Goal: Information Seeking & Learning: Learn about a topic

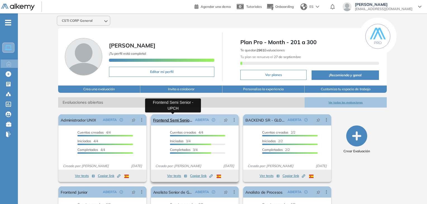
click at [181, 119] on link "Frontend Semi Senior - UPCH" at bounding box center [173, 119] width 40 height 11
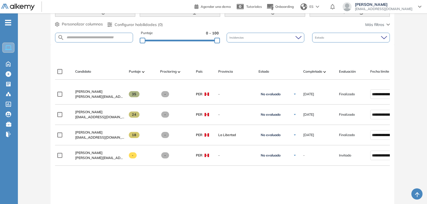
scroll to position [146, 0]
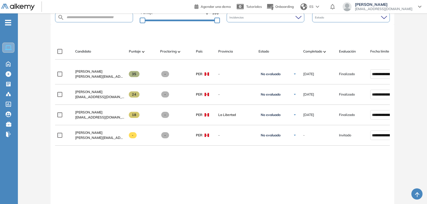
click at [273, 39] on div at bounding box center [223, 34] width 335 height 17
click at [138, 37] on div at bounding box center [223, 34] width 335 height 17
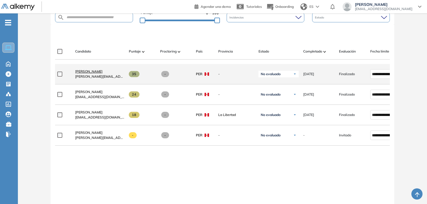
click at [100, 74] on span "Edgar Lazaro Roldan" at bounding box center [88, 71] width 27 height 4
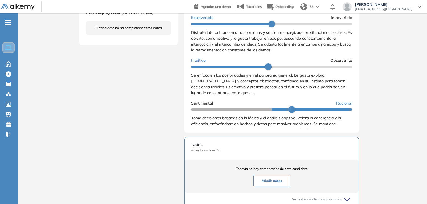
scroll to position [313, 0]
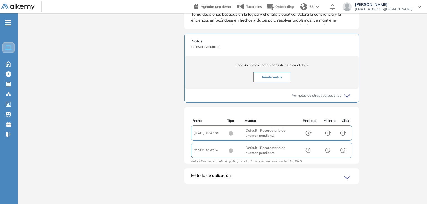
click at [345, 178] on icon at bounding box center [349, 178] width 8 height 8
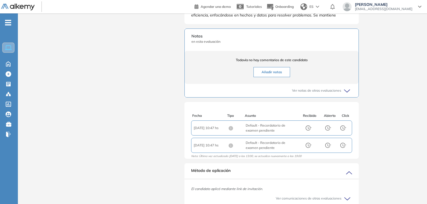
click at [350, 176] on icon at bounding box center [349, 173] width 8 height 8
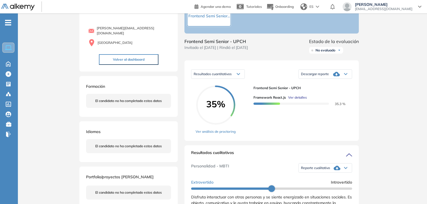
scroll to position [38, 0]
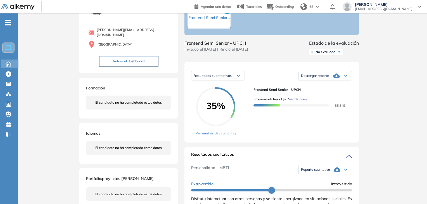
click at [4, 66] on icon at bounding box center [8, 63] width 10 height 7
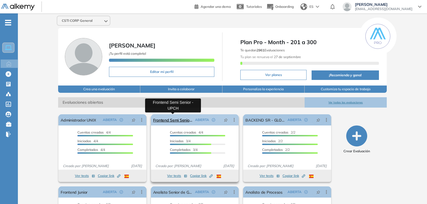
click at [183, 114] on link "Frontend Semi Senior - UPCH" at bounding box center [173, 119] width 40 height 11
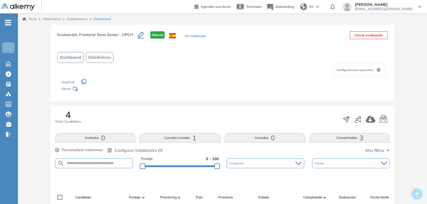
click at [193, 41] on div "Evaluación : Frontend Semi Senior - UPCH Abierta Ver evaluación" at bounding box center [131, 38] width 149 height 14
click at [191, 35] on button "Ver evaluación" at bounding box center [195, 37] width 21 height 6
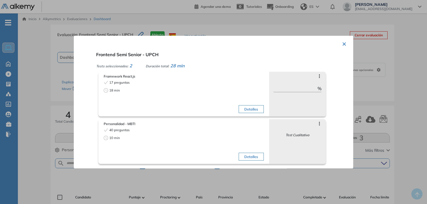
click at [248, 105] on button "Detalles" at bounding box center [251, 109] width 25 height 8
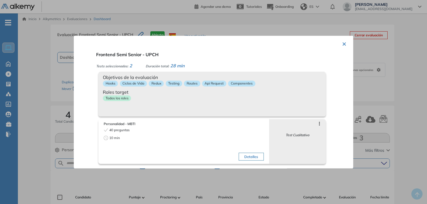
click at [227, 105] on div "Objetivos de la evaluación Hooks Ciclos de Vida Redux Testing Routes Api Reques…" at bounding box center [212, 94] width 228 height 45
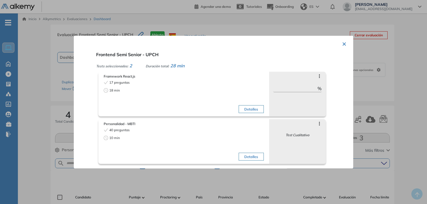
click at [248, 111] on button "Detalles" at bounding box center [251, 109] width 25 height 8
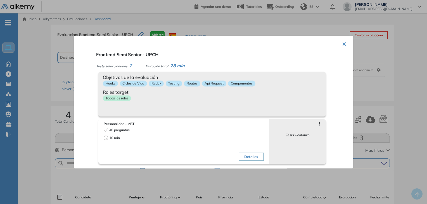
click at [247, 109] on div "Objetivos de la evaluación Hooks Ciclos de Vida Redux Testing Routes Api Reques…" at bounding box center [212, 94] width 228 height 45
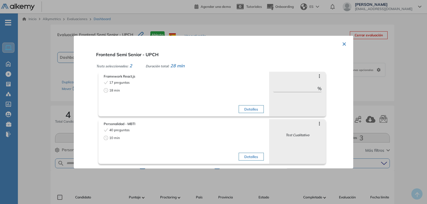
click at [344, 44] on button "×" at bounding box center [344, 43] width 4 height 11
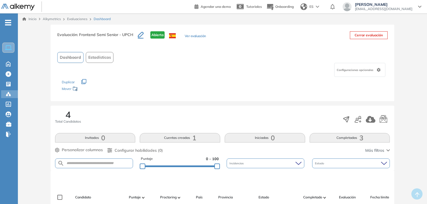
click at [8, 91] on div at bounding box center [9, 93] width 7 height 7
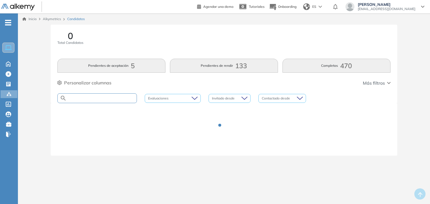
click at [121, 98] on input "text" at bounding box center [102, 98] width 70 height 4
type input "*"
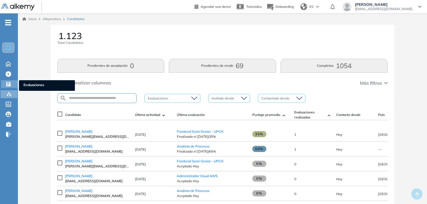
click at [10, 84] on icon at bounding box center [8, 84] width 4 height 4
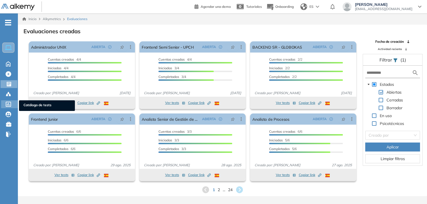
click at [4, 102] on div "Catálogo de tests Catálogo de tests" at bounding box center [9, 104] width 17 height 8
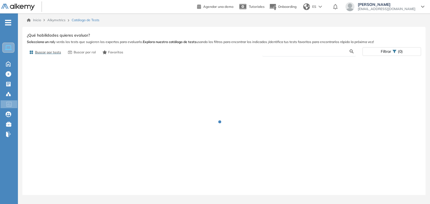
click at [319, 53] on input "text" at bounding box center [308, 51] width 83 height 5
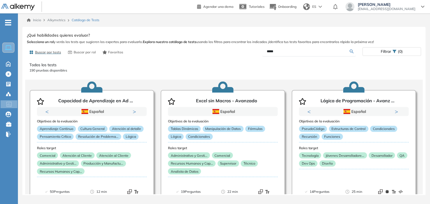
click at [292, 52] on input "*****" at bounding box center [308, 51] width 83 height 5
type input "*****"
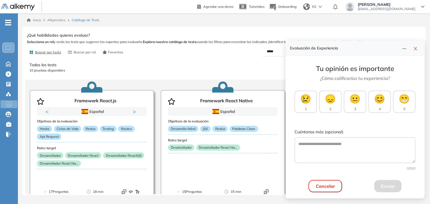
click at [192, 63] on p "Todos los tests" at bounding box center [223, 65] width 389 height 6
click at [413, 46] on button "button" at bounding box center [415, 48] width 9 height 8
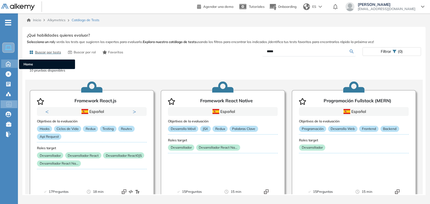
click at [3, 62] on icon at bounding box center [8, 63] width 10 height 7
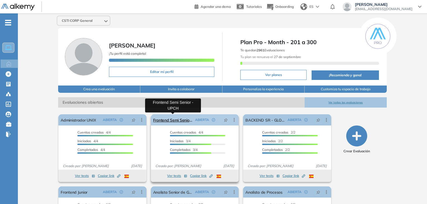
click at [178, 121] on link "Frontend Semi Senior - UPCH" at bounding box center [173, 119] width 40 height 11
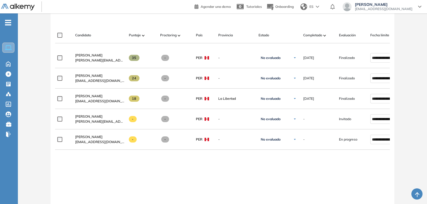
scroll to position [166, 0]
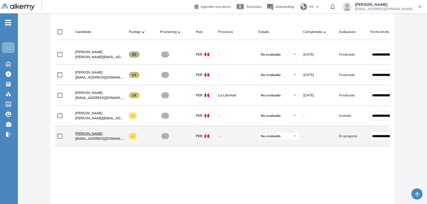
click at [94, 135] on span "[PERSON_NAME]" at bounding box center [88, 133] width 27 height 4
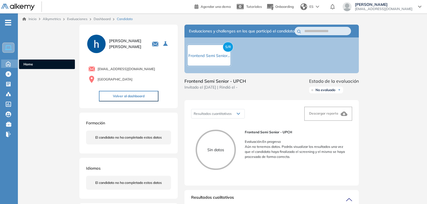
click at [5, 63] on icon at bounding box center [8, 63] width 10 height 7
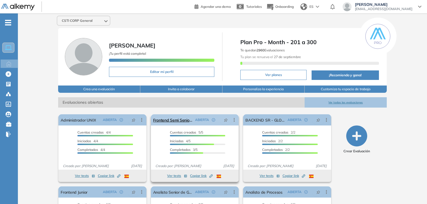
click at [179, 119] on link "Frontend Semi Senior - UPCH" at bounding box center [173, 119] width 40 height 11
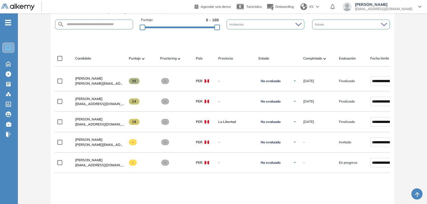
scroll to position [139, 0]
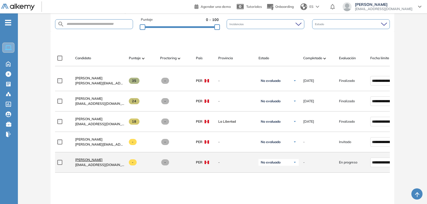
click at [85, 162] on span "[PERSON_NAME]" at bounding box center [88, 160] width 27 height 4
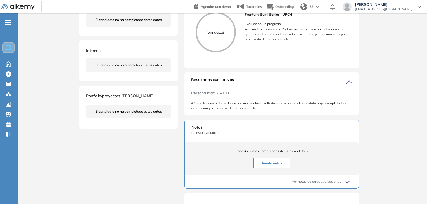
scroll to position [21, 0]
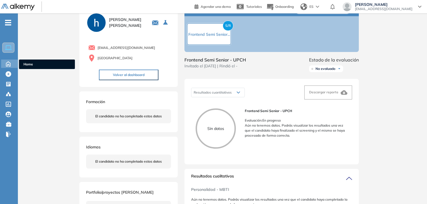
click at [5, 61] on icon at bounding box center [8, 63] width 10 height 7
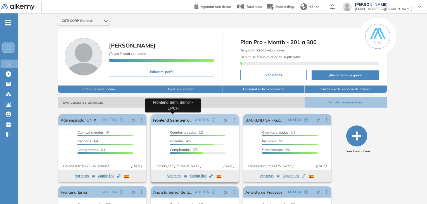
click at [177, 116] on link "Frontend Semi Senior - UPCH" at bounding box center [173, 119] width 40 height 11
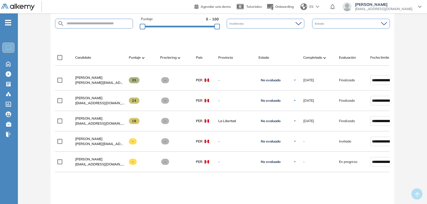
scroll to position [147, 0]
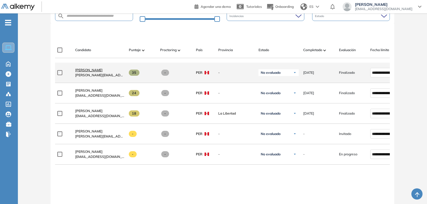
click at [98, 72] on span "[PERSON_NAME]" at bounding box center [88, 70] width 27 height 4
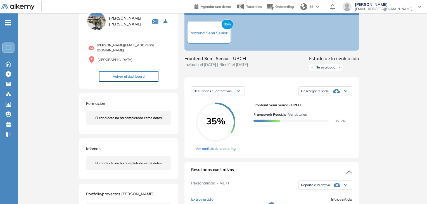
scroll to position [17, 0]
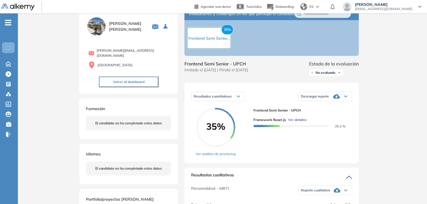
click at [322, 99] on span "Descargar reporte" at bounding box center [315, 96] width 28 height 4
click at [238, 98] on icon at bounding box center [238, 96] width 3 height 2
click at [8, 64] on icon at bounding box center [8, 64] width 4 height 5
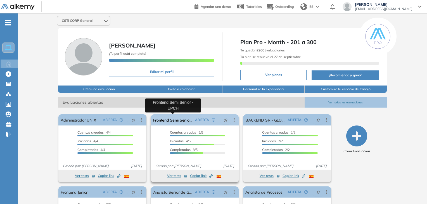
click at [170, 121] on link "Frontend Semi Senior - UPCH" at bounding box center [173, 119] width 40 height 11
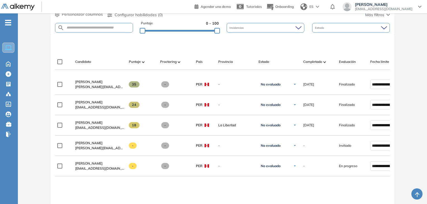
scroll to position [153, 0]
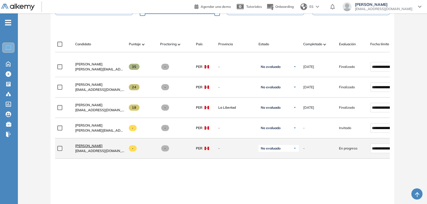
click at [87, 145] on span "[PERSON_NAME]" at bounding box center [88, 146] width 27 height 4
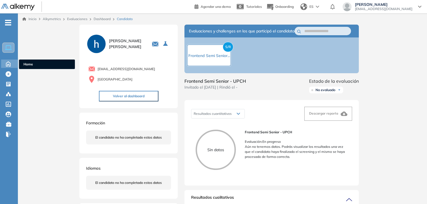
click at [9, 65] on icon at bounding box center [8, 63] width 10 height 7
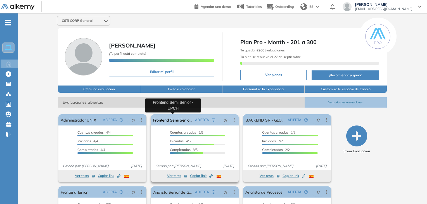
click at [179, 120] on link "Frontend Semi Senior - UPCH" at bounding box center [173, 119] width 40 height 11
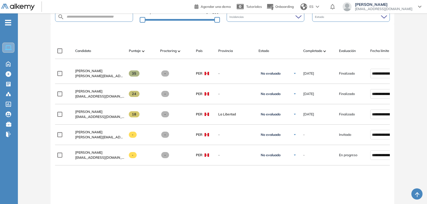
scroll to position [146, 0]
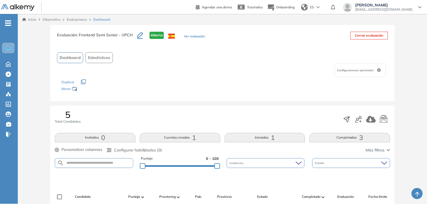
scroll to position [120, 0]
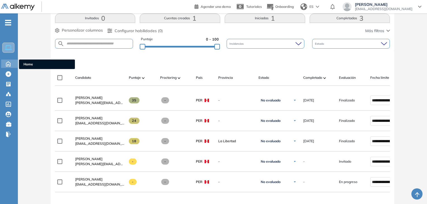
click at [7, 61] on icon at bounding box center [8, 63] width 10 height 7
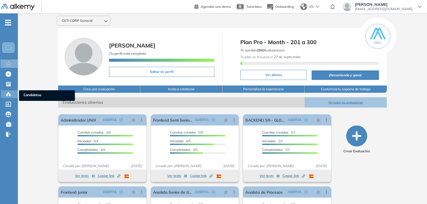
click at [9, 92] on icon at bounding box center [9, 94] width 6 height 6
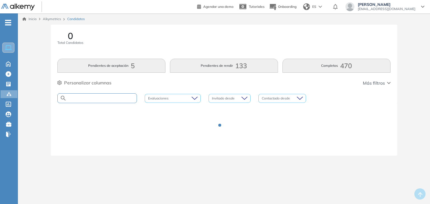
click at [119, 99] on input "text" at bounding box center [102, 98] width 70 height 4
type input "****"
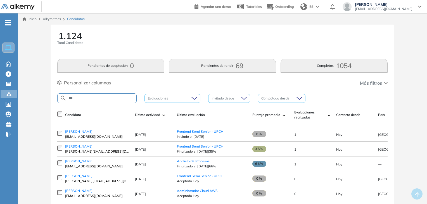
type input "*"
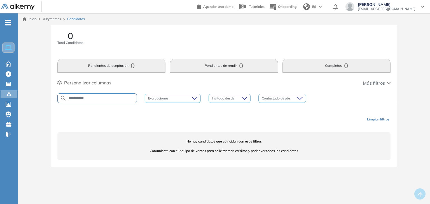
click at [119, 99] on input "**********" at bounding box center [102, 98] width 70 height 4
type input "****"
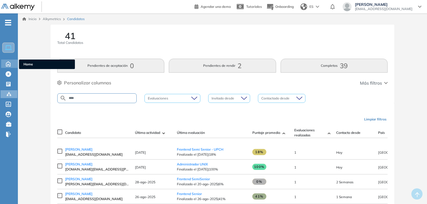
click at [10, 65] on icon at bounding box center [8, 64] width 4 height 5
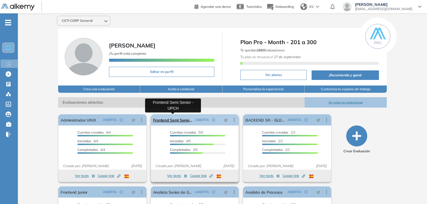
click at [180, 120] on link "Frontend Semi Senior - UPCH" at bounding box center [173, 119] width 40 height 11
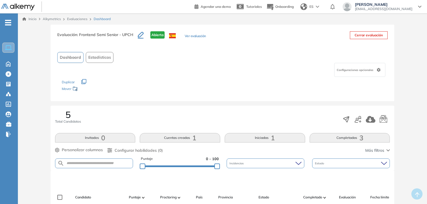
drag, startPoint x: 426, startPoint y: 58, endPoint x: 429, endPoint y: 67, distance: 9.3
click at [427, 67] on html "Perfil Todos los espacios Todos los espacios Home Home Alkymetrics Alkymetrics …" at bounding box center [213, 102] width 427 height 204
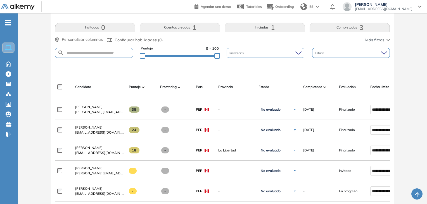
scroll to position [166, 0]
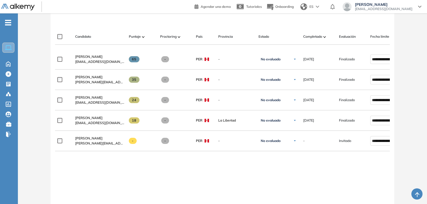
scroll to position [53, 0]
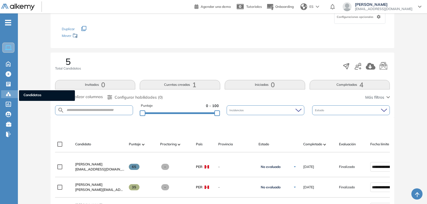
click at [17, 95] on div "Candidatos Candidatos" at bounding box center [9, 94] width 17 height 8
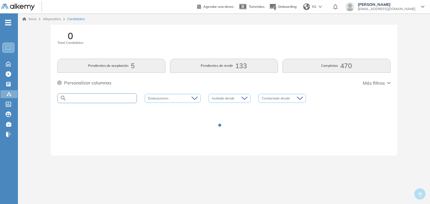
click at [80, 96] on input "text" at bounding box center [102, 98] width 70 height 4
type input "******"
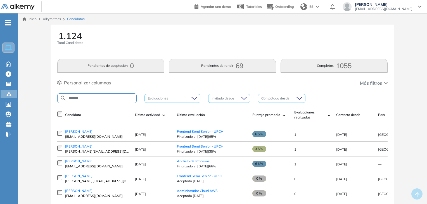
type input "******"
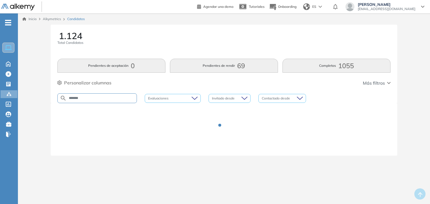
click at [104, 99] on input "******" at bounding box center [102, 98] width 70 height 4
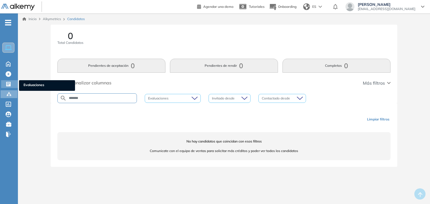
click at [11, 83] on div at bounding box center [9, 83] width 7 height 7
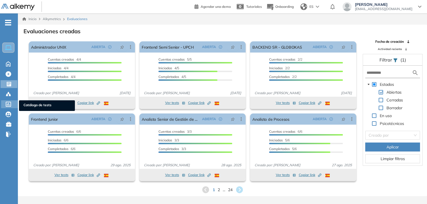
click at [10, 103] on icon at bounding box center [9, 104] width 6 height 5
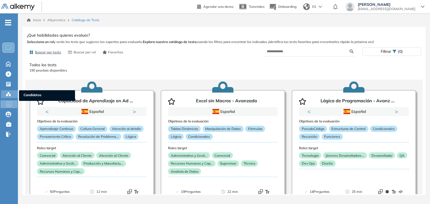
click at [11, 92] on icon at bounding box center [9, 94] width 6 height 6
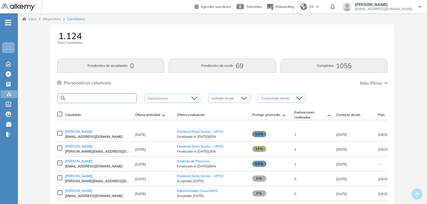
click at [83, 98] on input "text" at bounding box center [102, 98] width 70 height 4
type input "******"
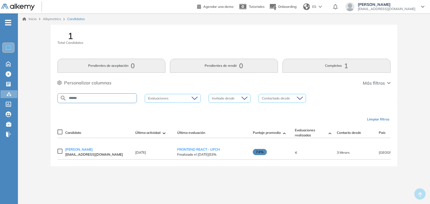
click at [85, 148] on td "Ruslan Zapata Arellano ruslanzapata@gmail.com" at bounding box center [97, 152] width 70 height 15
click at [89, 150] on span "Ruslan Zapata Arellano" at bounding box center [78, 149] width 27 height 4
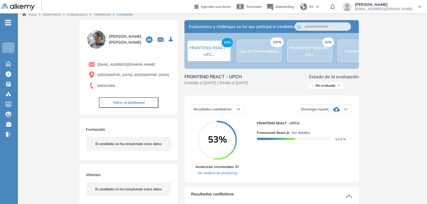
scroll to position [104, 0]
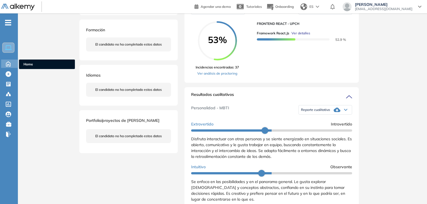
click at [3, 62] on div "Home Home" at bounding box center [10, 64] width 18 height 8
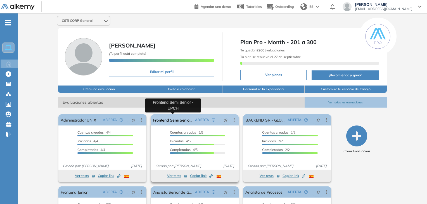
click at [180, 115] on link "Frontend Semi Senior - UPCH" at bounding box center [173, 119] width 40 height 11
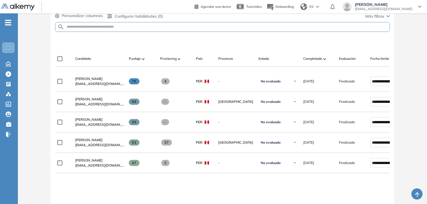
scroll to position [167, 0]
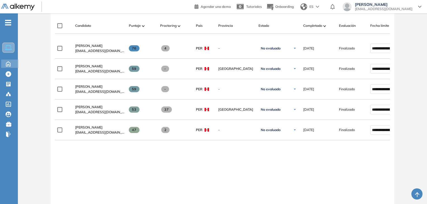
click at [10, 62] on icon at bounding box center [8, 63] width 10 height 7
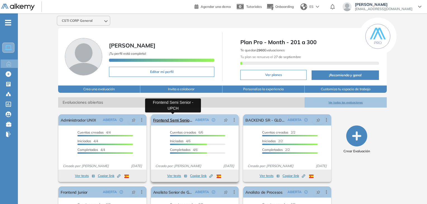
click at [175, 119] on link "Frontend Semi Senior - UPCH" at bounding box center [173, 119] width 40 height 11
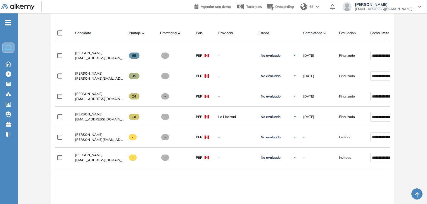
scroll to position [163, 0]
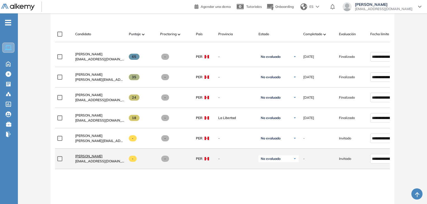
click at [83, 156] on span "[PERSON_NAME]" at bounding box center [88, 156] width 27 height 4
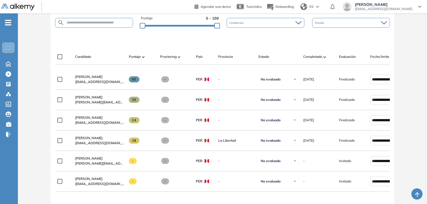
scroll to position [204, 0]
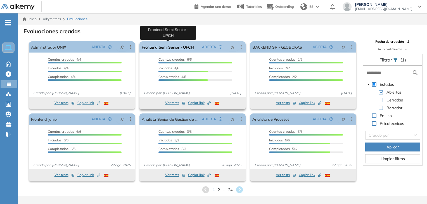
click at [180, 48] on link "Frontend Semi Senior - UPCH" at bounding box center [168, 46] width 52 height 11
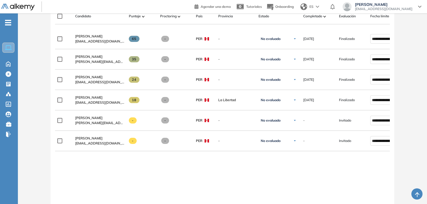
scroll to position [178, 0]
